Goal: Transaction & Acquisition: Book appointment/travel/reservation

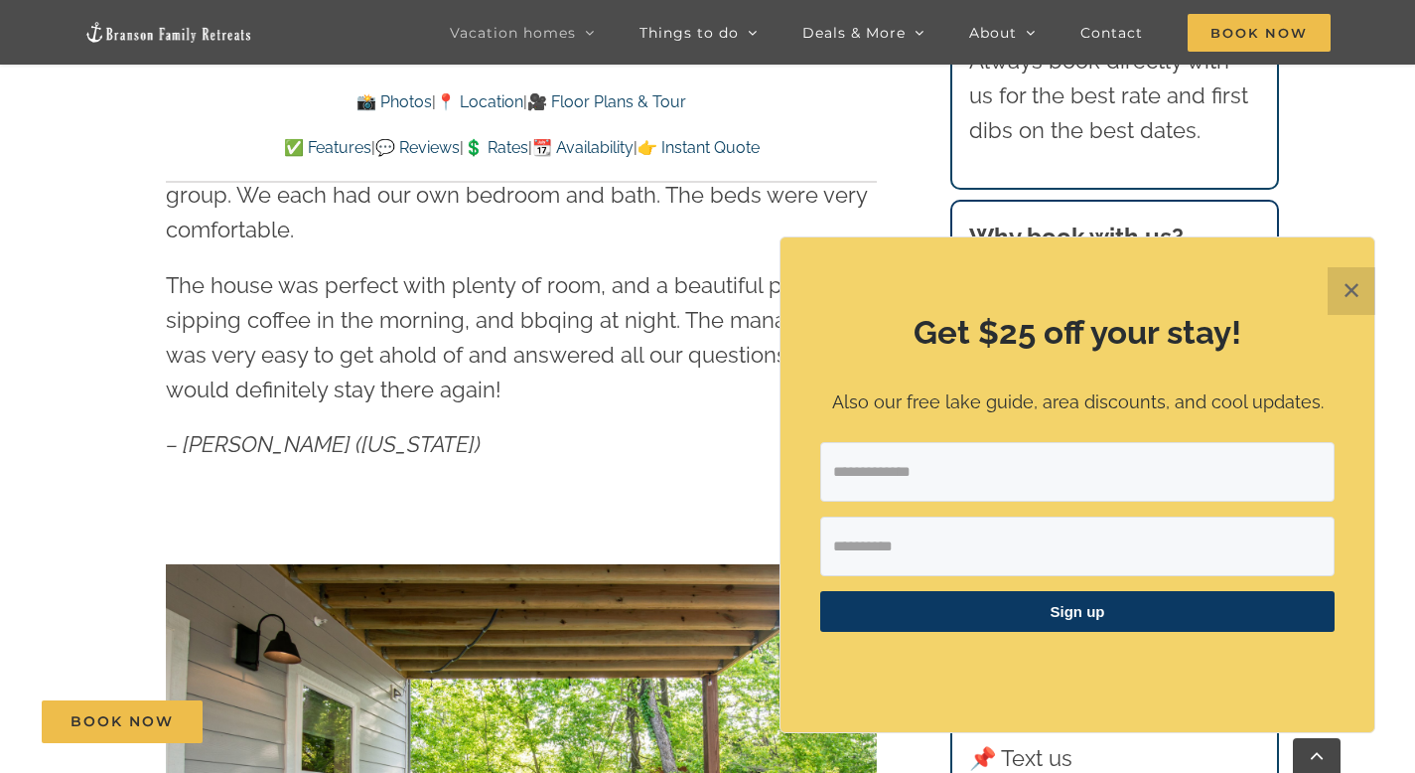
scroll to position [1251, 0]
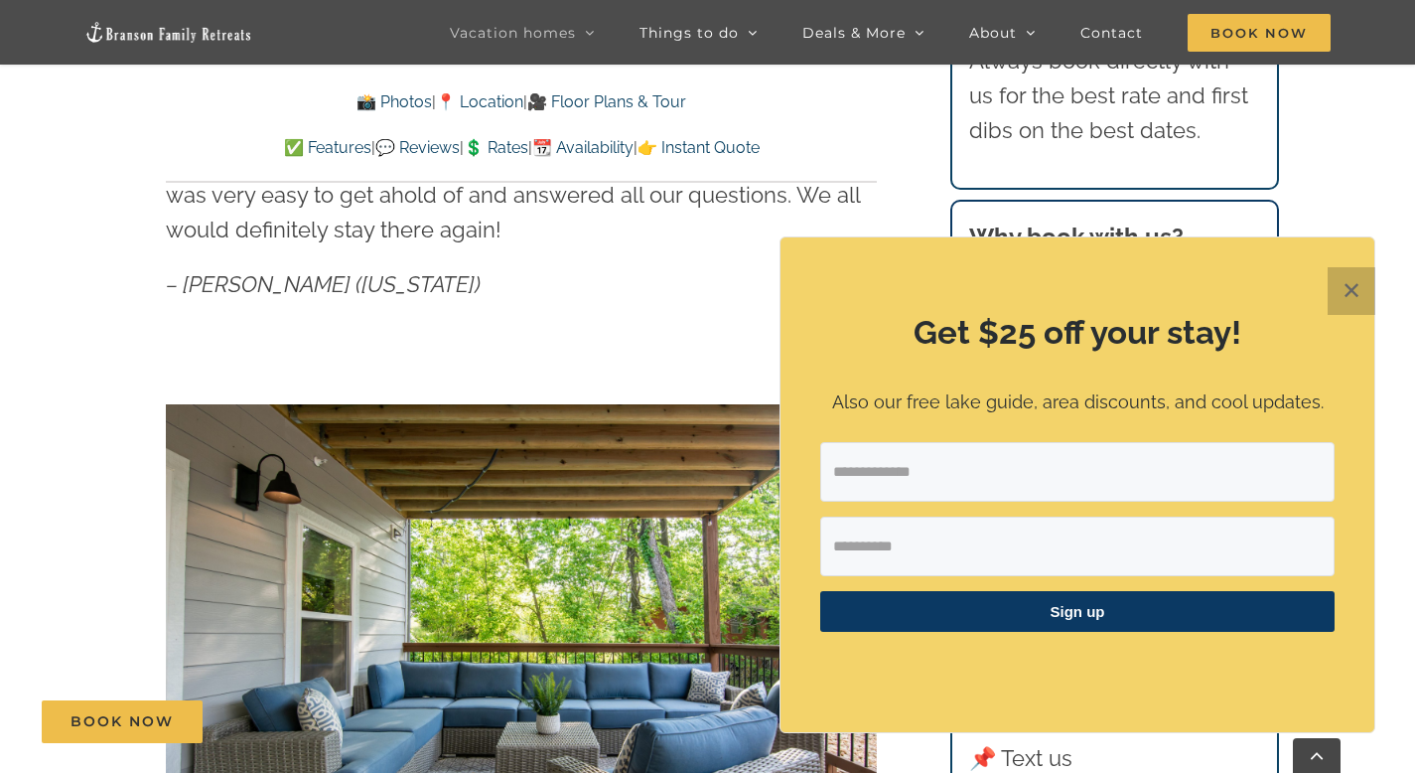
click at [1353, 306] on button "✕" at bounding box center [1352, 291] width 48 height 48
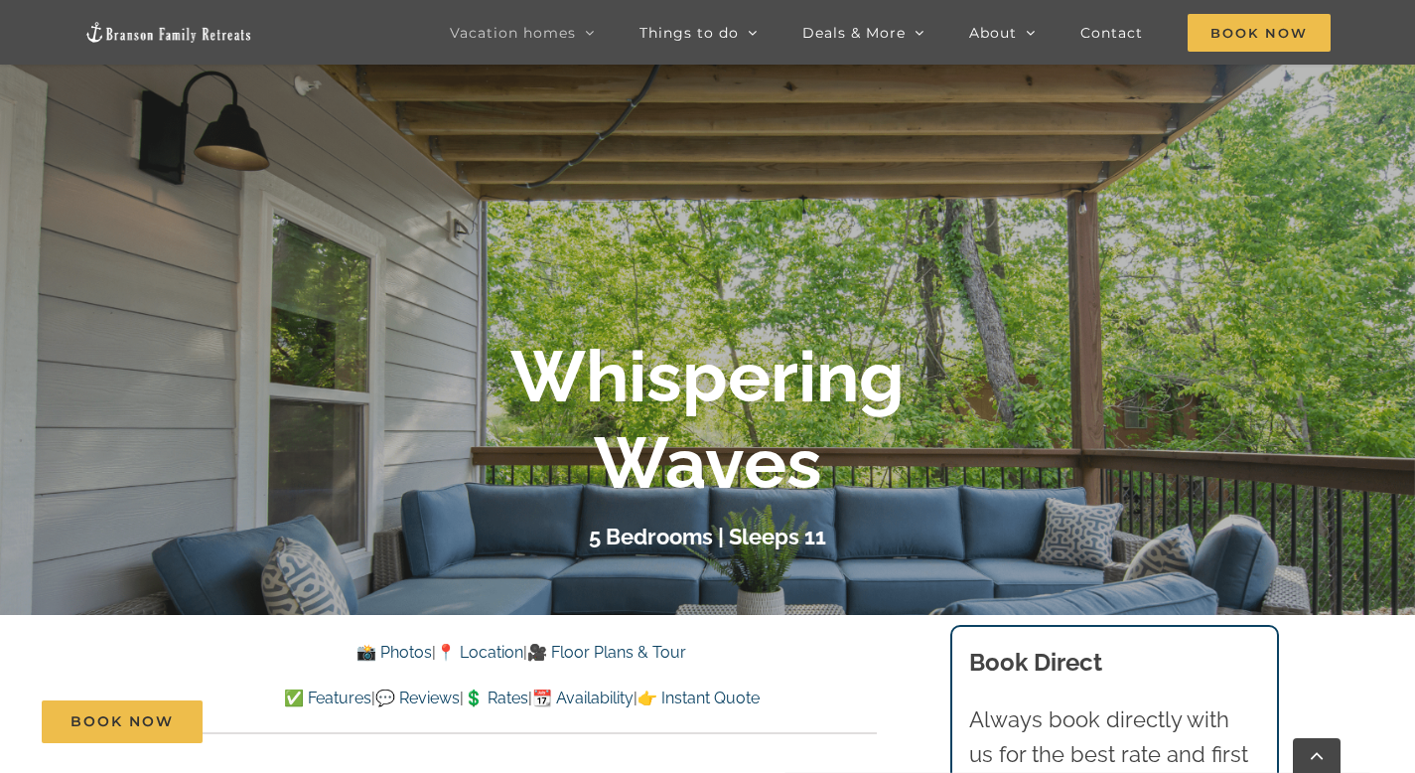
scroll to position [224, 0]
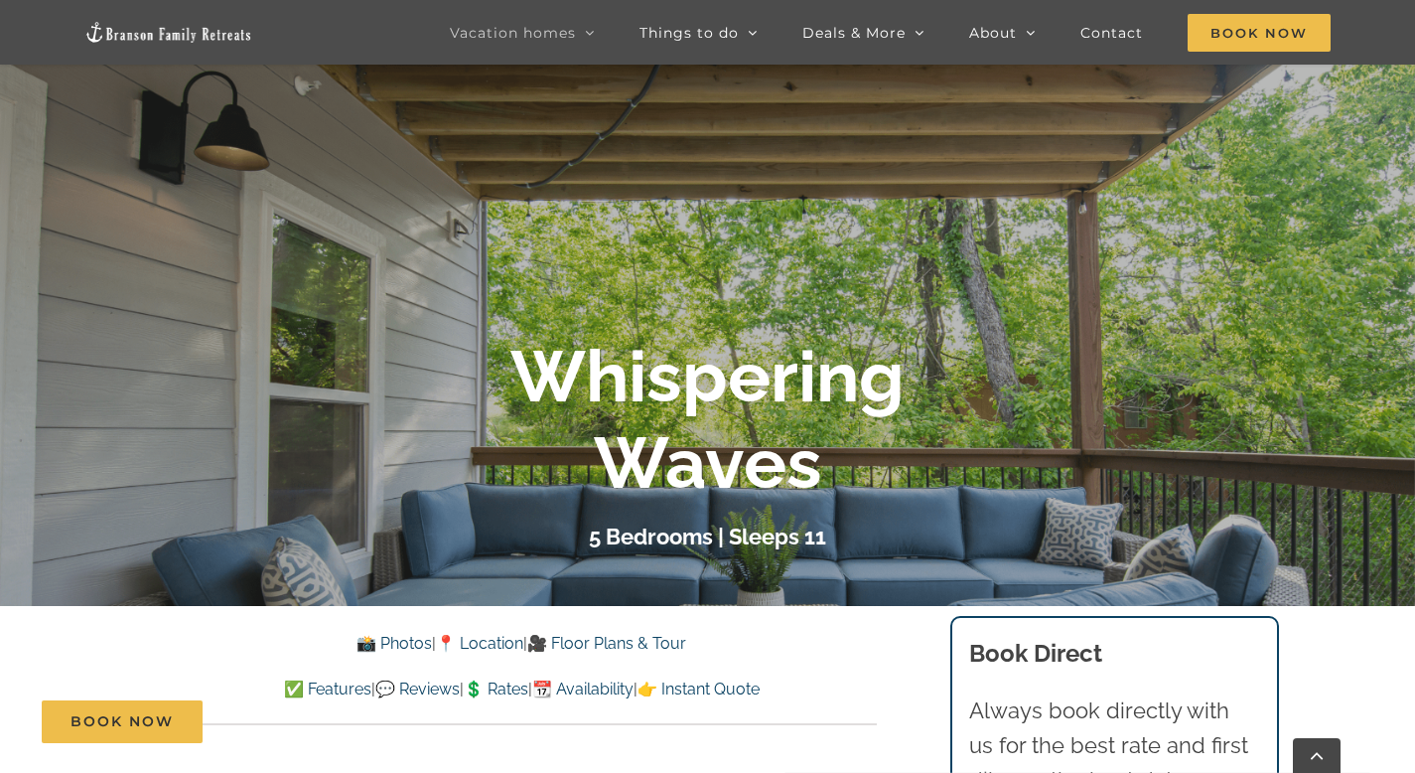
click at [495, 691] on link "💲 Rates" at bounding box center [496, 688] width 65 height 19
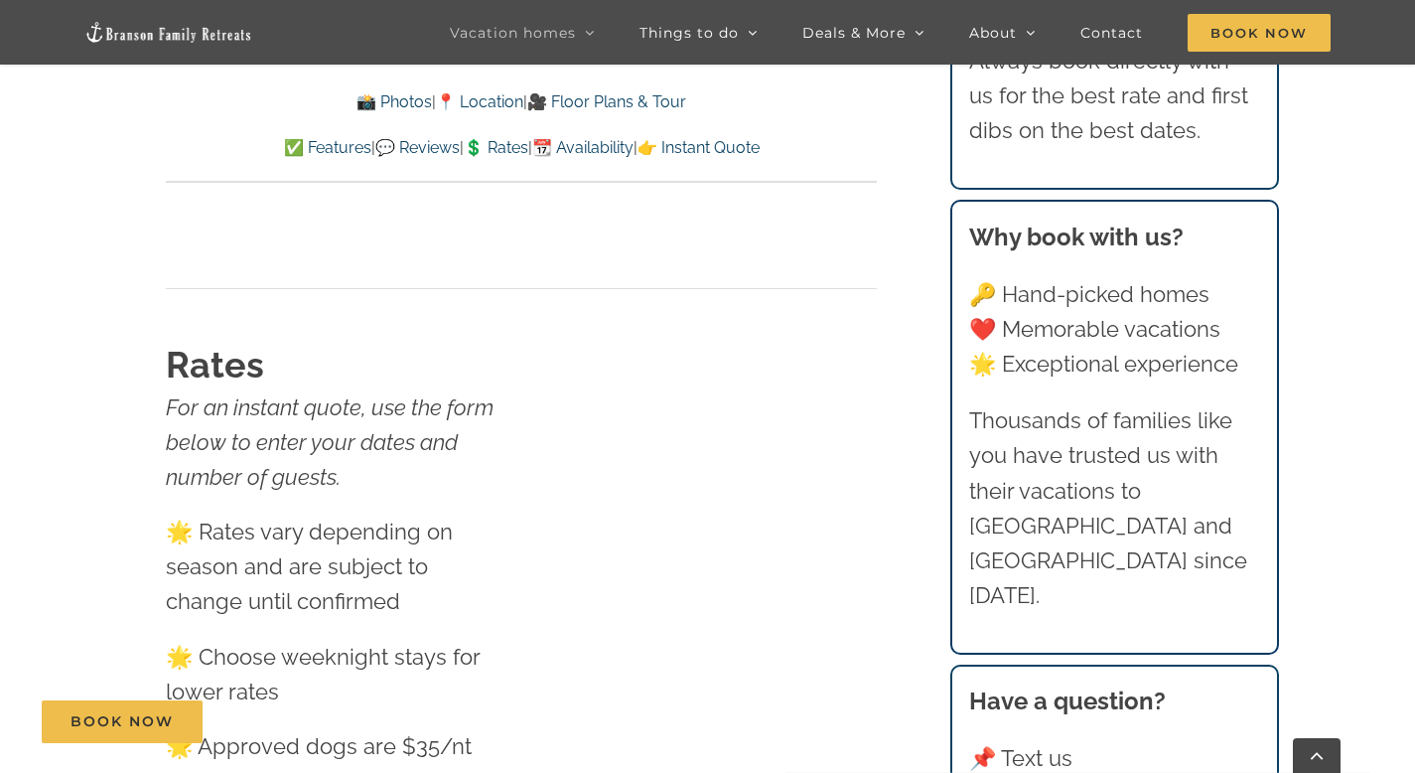
scroll to position [10186, 0]
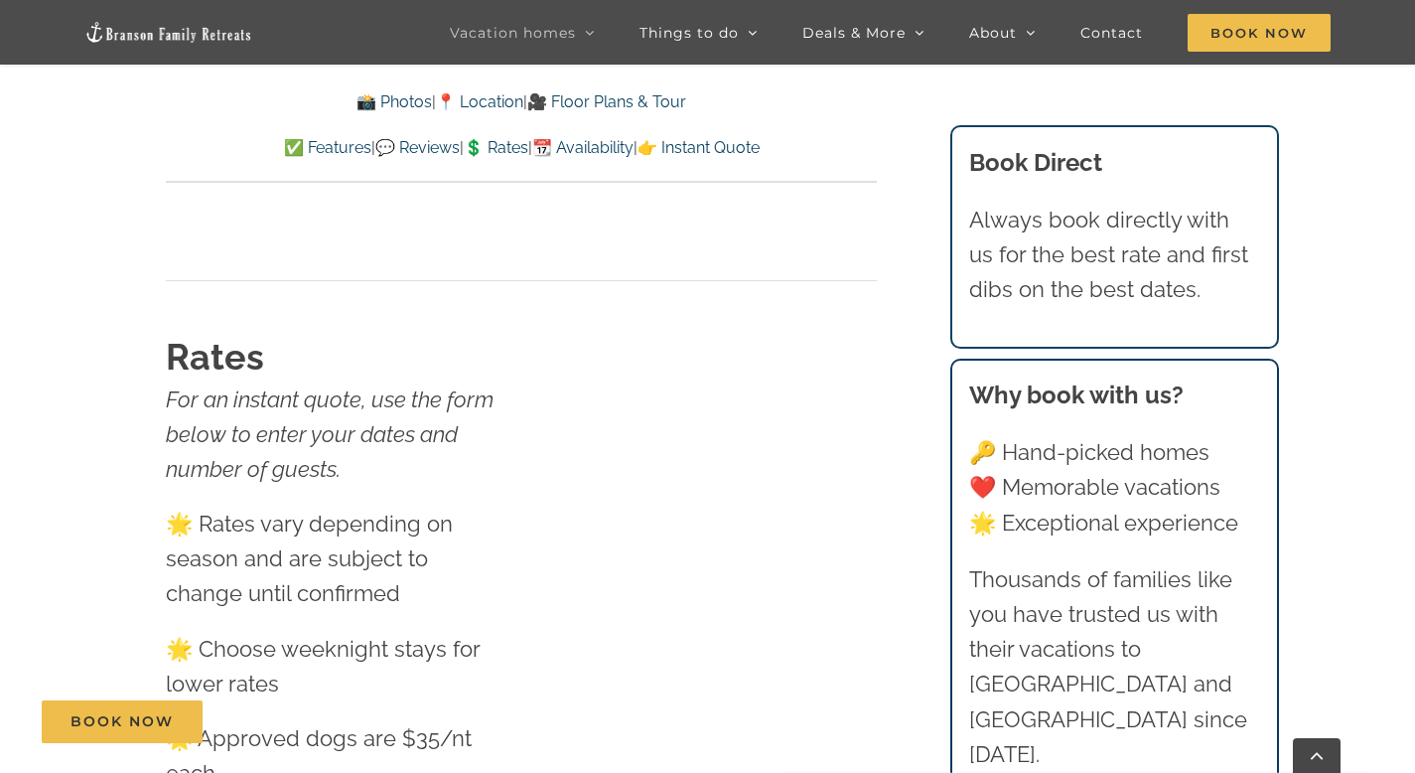
click at [613, 151] on link "📆 Availability" at bounding box center [582, 147] width 101 height 19
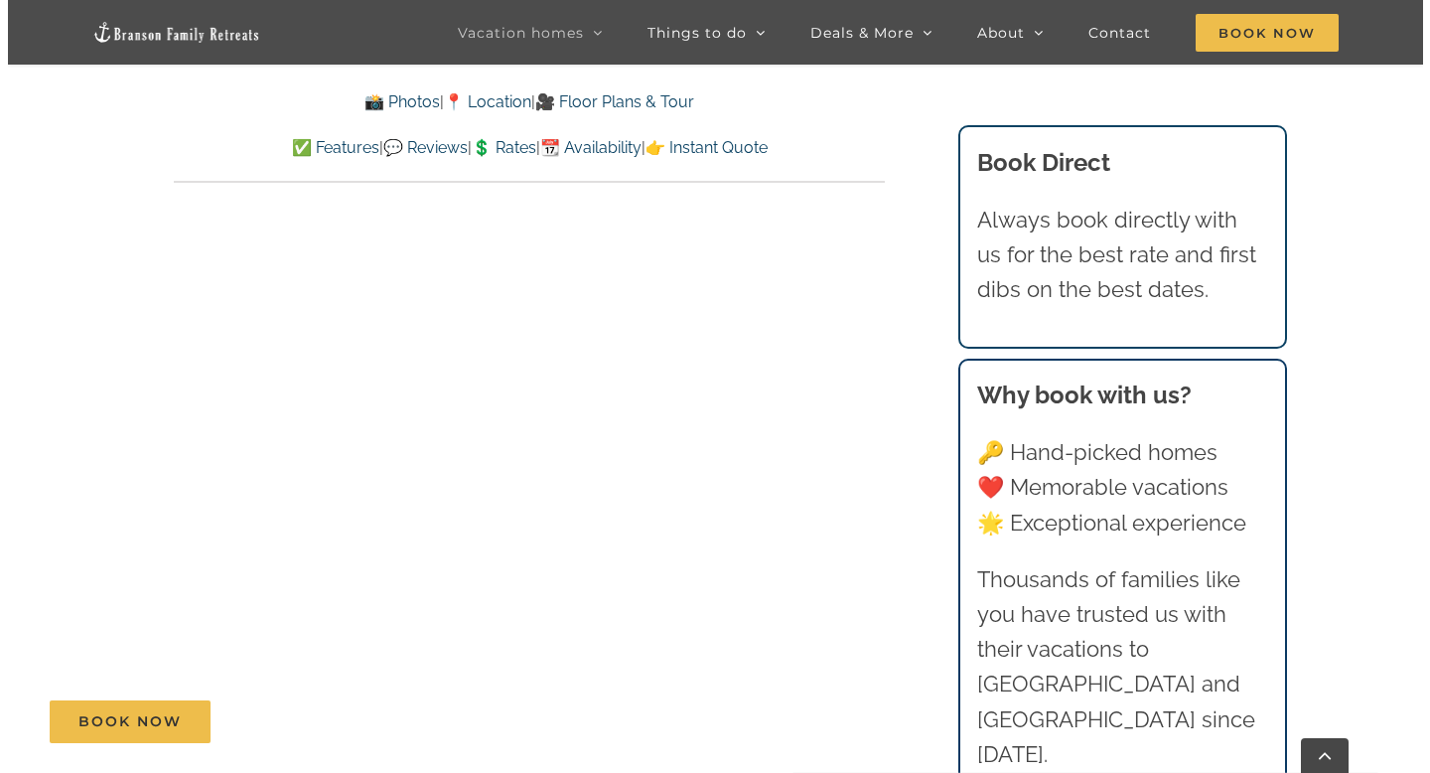
scroll to position [9137, 0]
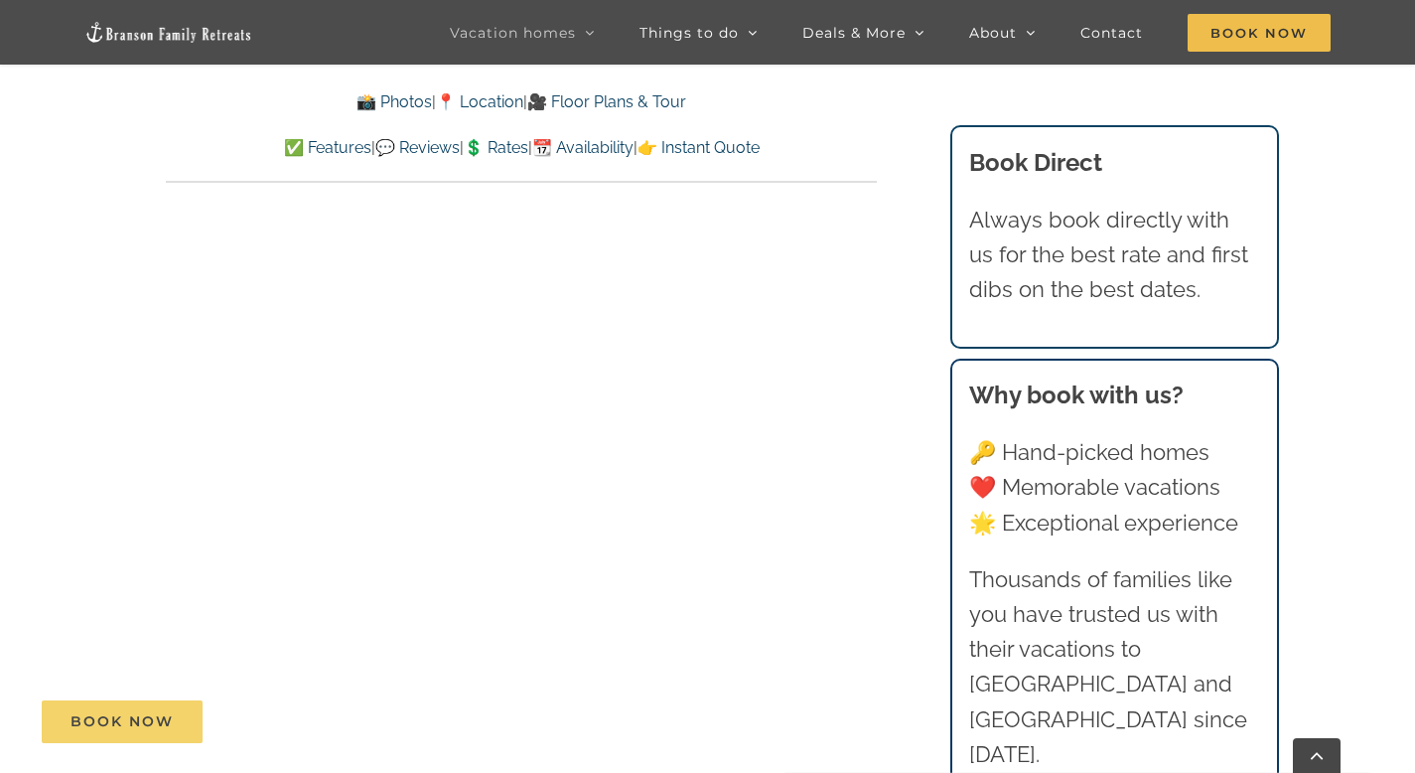
click at [121, 724] on span "Book Now" at bounding box center [122, 721] width 103 height 17
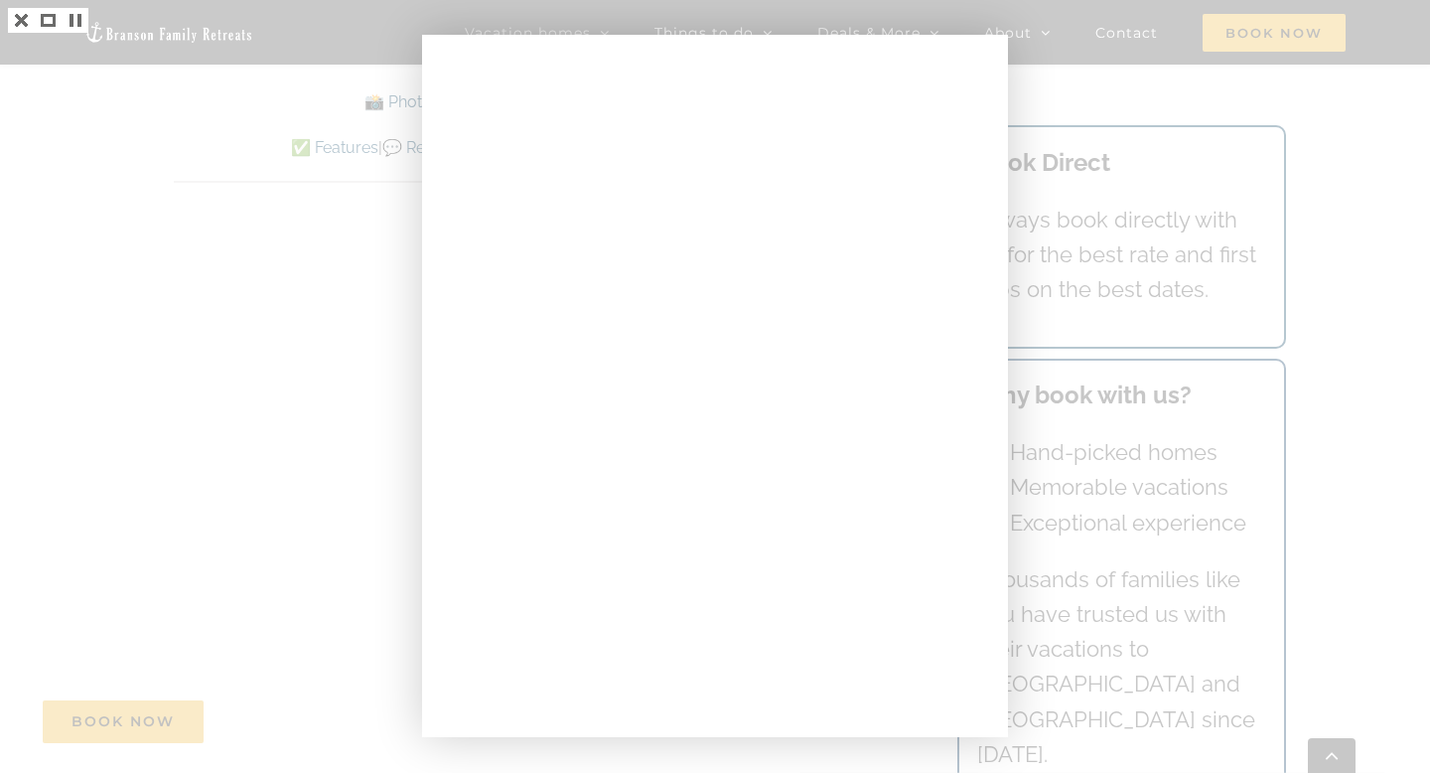
scroll to position [10448, 0]
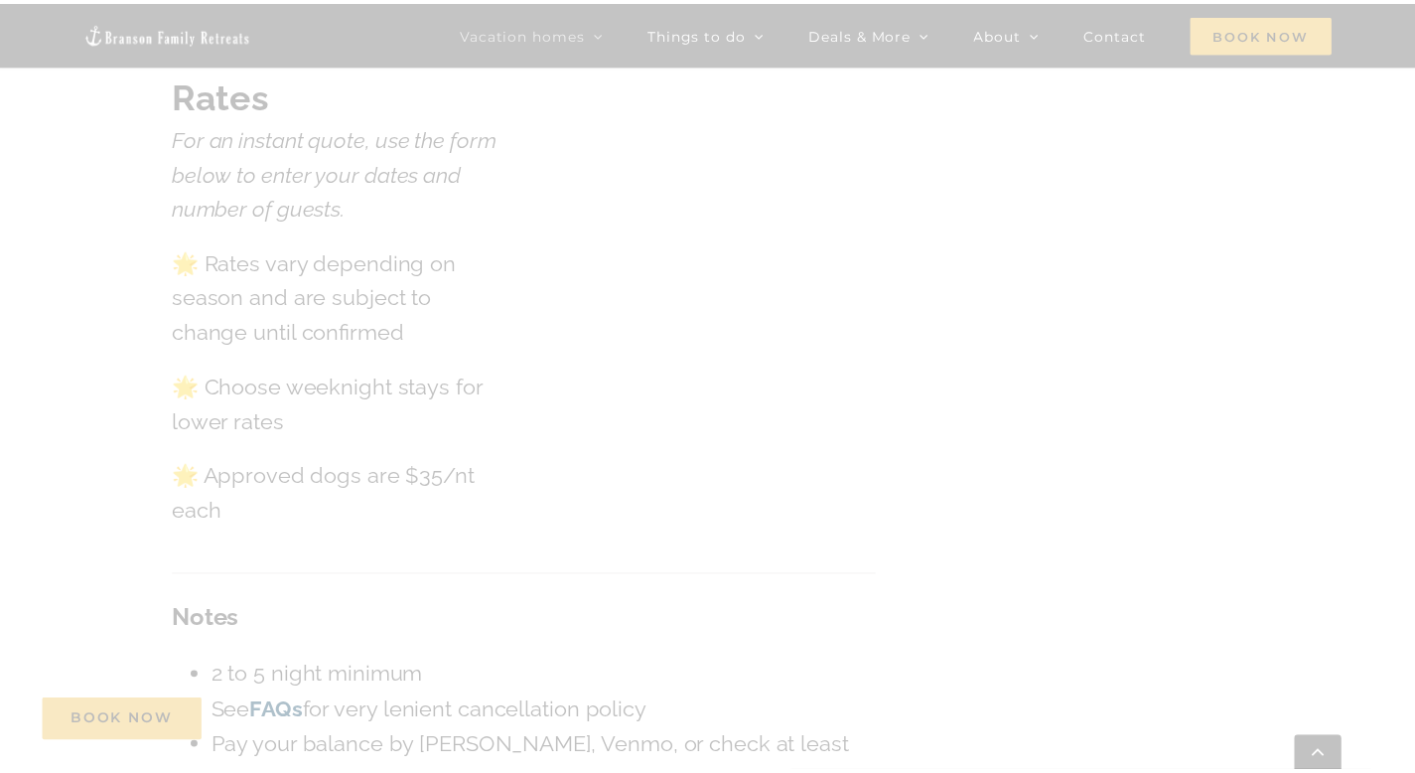
scroll to position [224, 0]
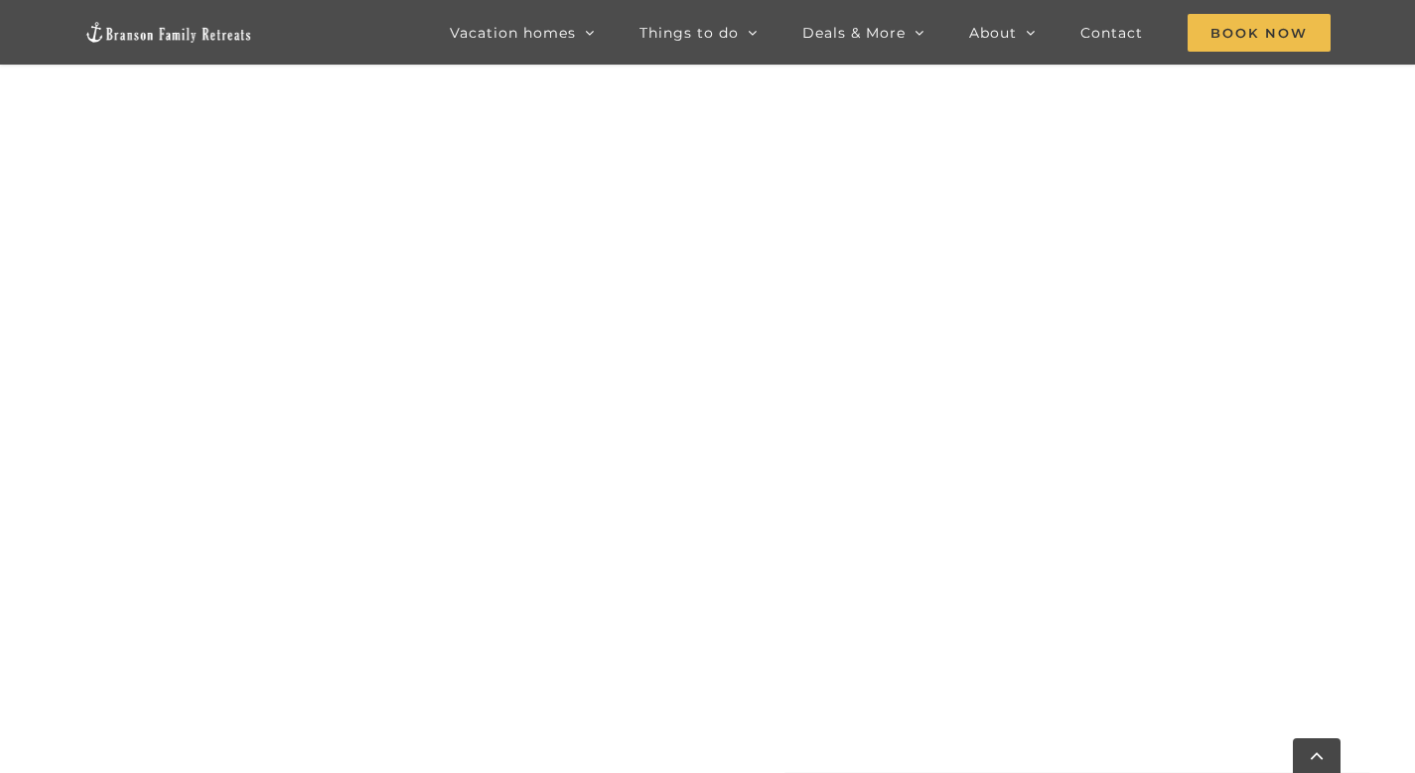
scroll to position [1630, 0]
